Goal: Information Seeking & Learning: Learn about a topic

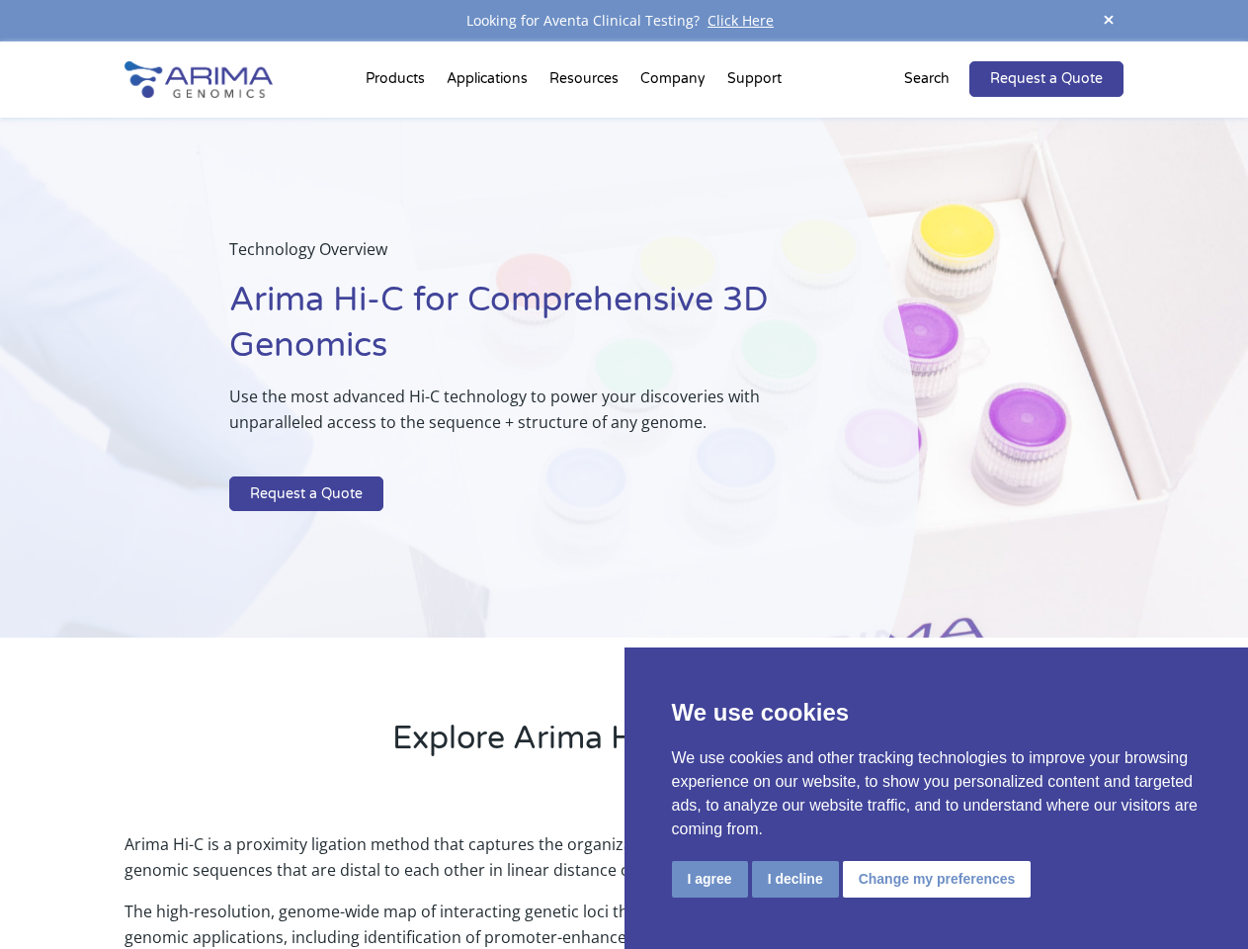
click at [624, 474] on p at bounding box center [524, 464] width 590 height 26
click at [710, 879] on button "I agree" at bounding box center [710, 879] width 76 height 37
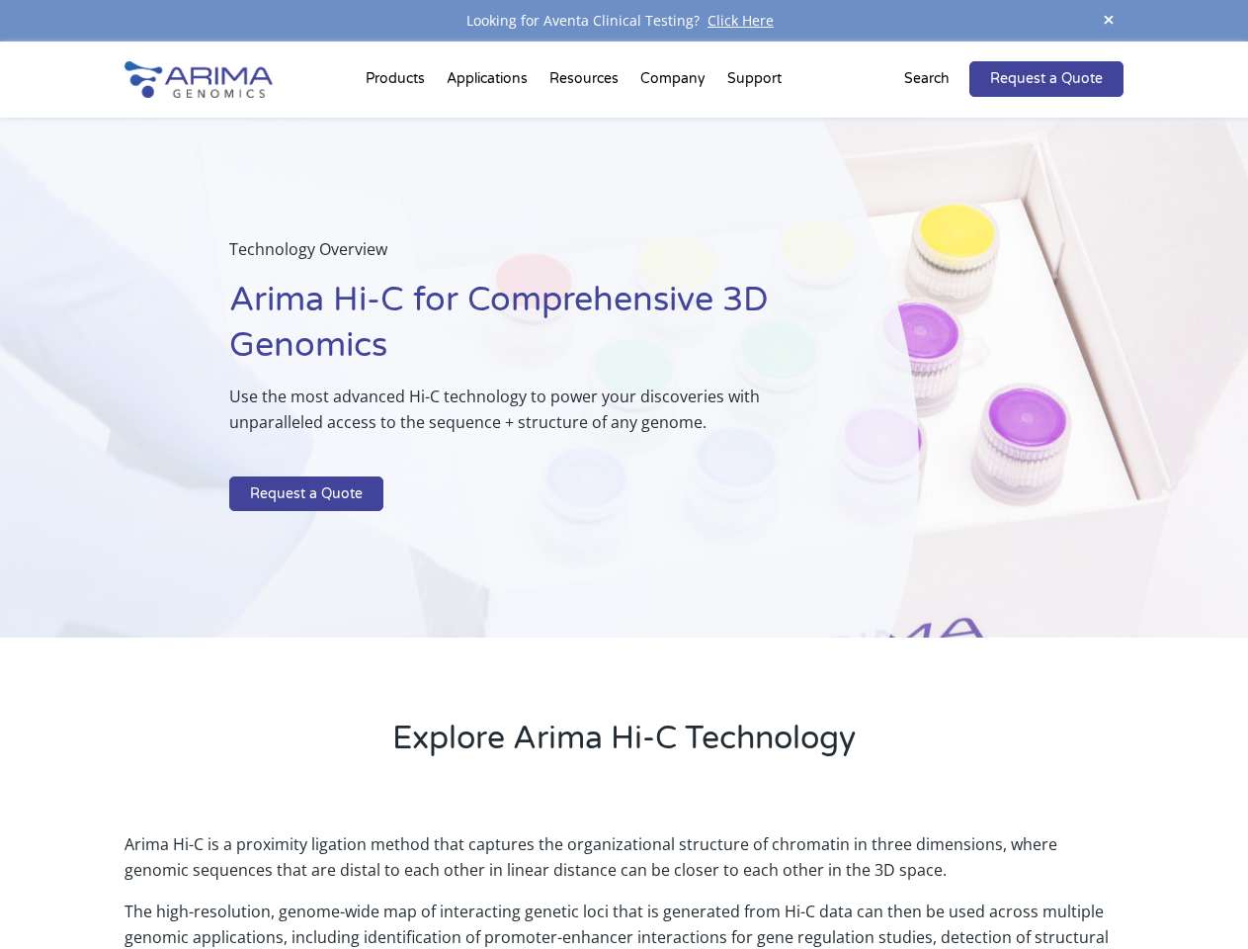
click at [795, 879] on p "Arima Hi-C is a proximity ligation method that captures the organizational stru…" at bounding box center [624, 864] width 998 height 67
click at [934, 879] on p "Arima Hi-C is a proximity ligation method that captures the organizational stru…" at bounding box center [624, 864] width 998 height 67
click at [1109, 21] on span at bounding box center [1109, 21] width 30 height 27
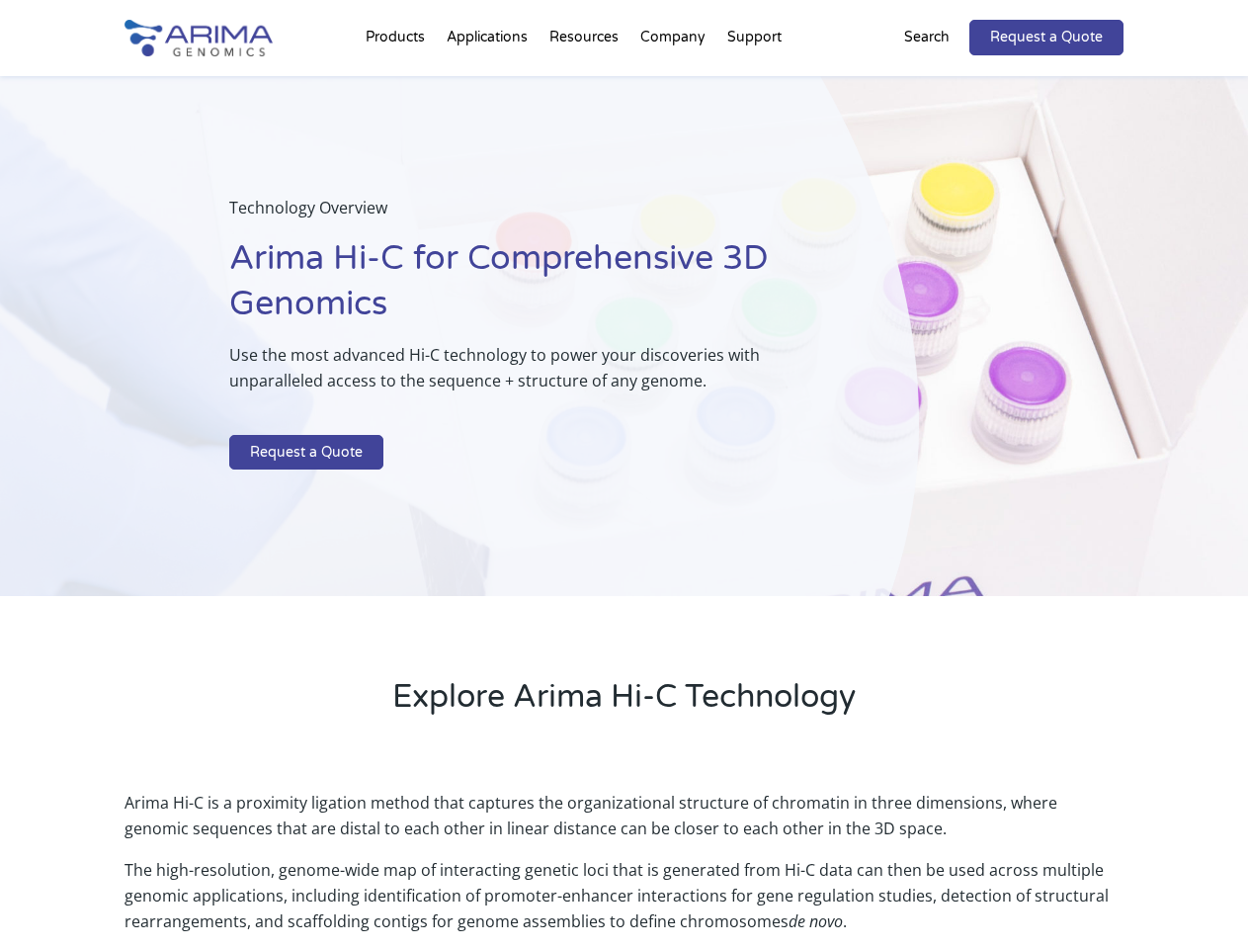
click at [624, 495] on div "Technology Overview Arima Hi-C for Comprehensive 3D Genomics Use the most advan…" at bounding box center [459, 336] width 919 height 521
click at [398, 83] on div "Technology Overview Arima Hi-C for Comprehensive 3D Genomics Use the most advan…" at bounding box center [459, 336] width 919 height 521
click at [586, 83] on div "Technology Overview Arima Hi-C for Comprehensive 3D Genomics Use the most advan…" at bounding box center [459, 336] width 919 height 521
click at [674, 83] on div "Technology Overview Arima Hi-C for Comprehensive 3D Genomics Use the most advan…" at bounding box center [459, 336] width 919 height 521
click at [754, 83] on div "Technology Overview Arima Hi-C for Comprehensive 3D Genomics Use the most advan…" at bounding box center [459, 336] width 919 height 521
